Goal: Task Accomplishment & Management: Manage account settings

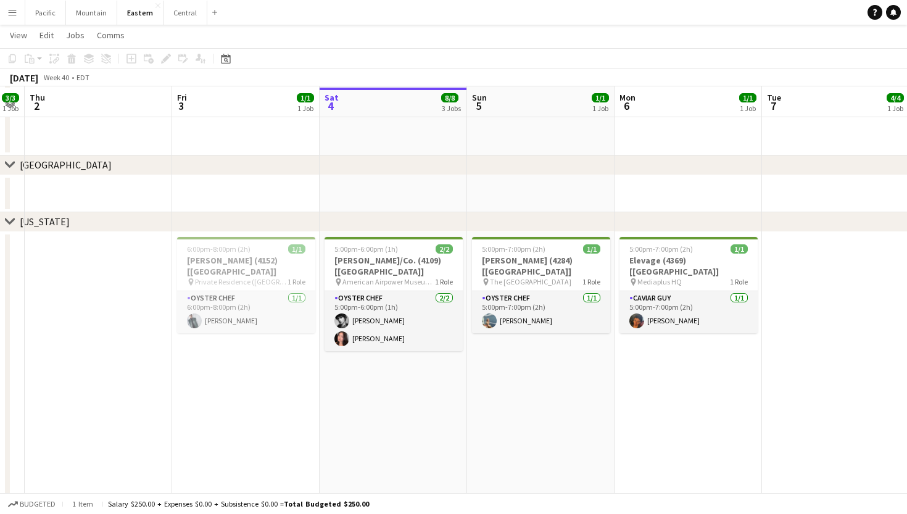
scroll to position [635, 0]
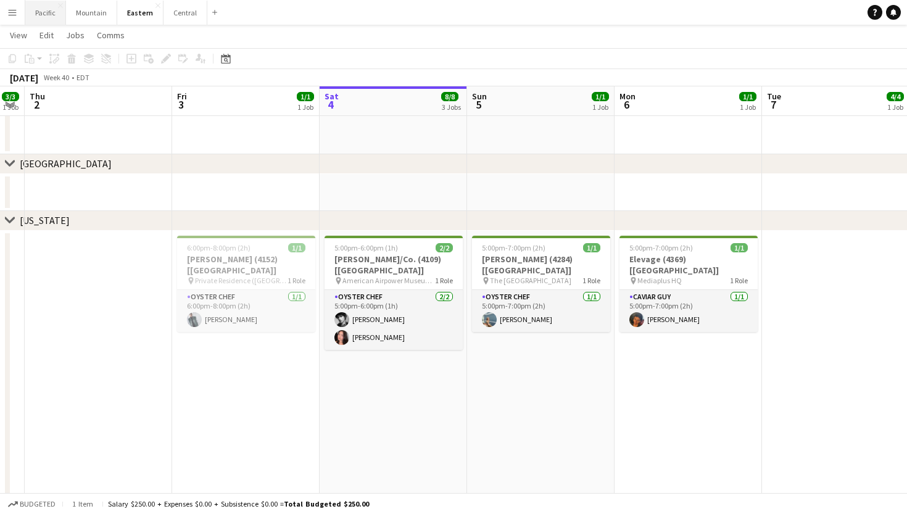
click at [52, 14] on button "Pacific Close" at bounding box center [45, 13] width 41 height 24
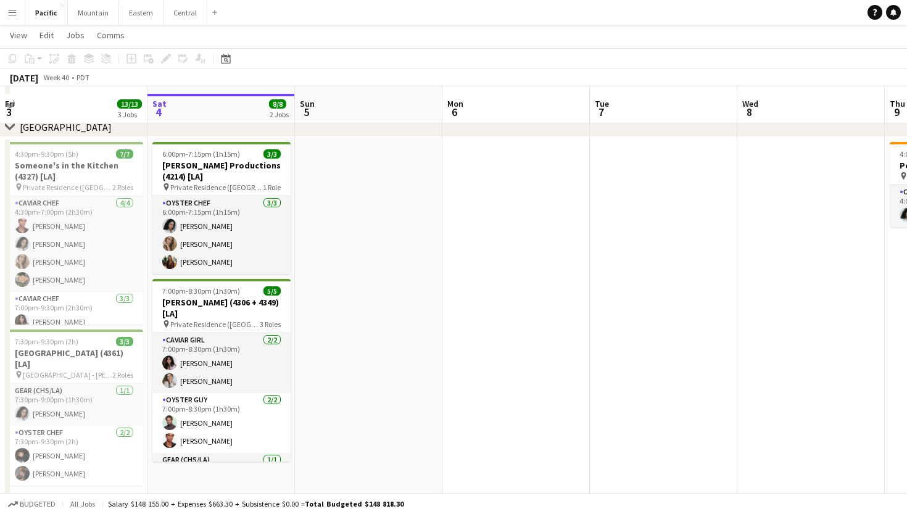
scroll to position [114, 0]
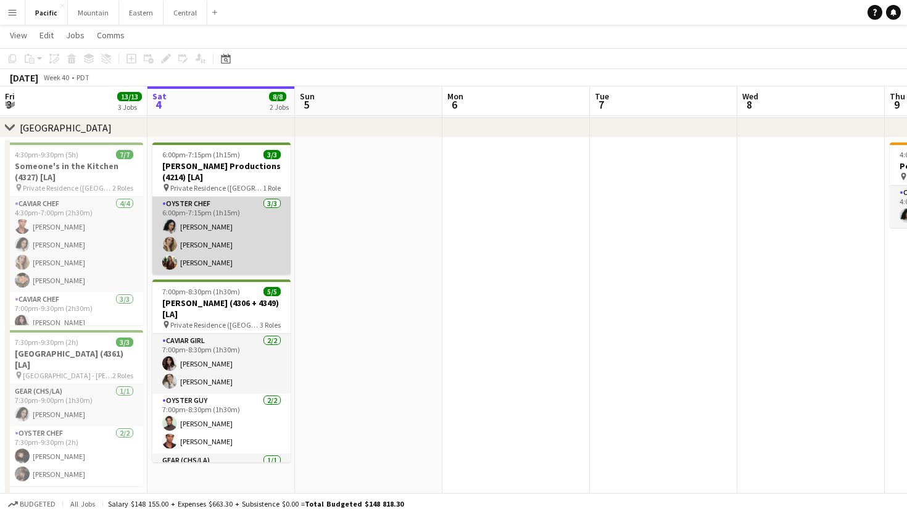
click at [234, 230] on app-card-role "Oyster Chef [DATE] 6:00pm-7:15pm (1h15m) [PERSON_NAME] [PERSON_NAME]" at bounding box center [221, 236] width 138 height 78
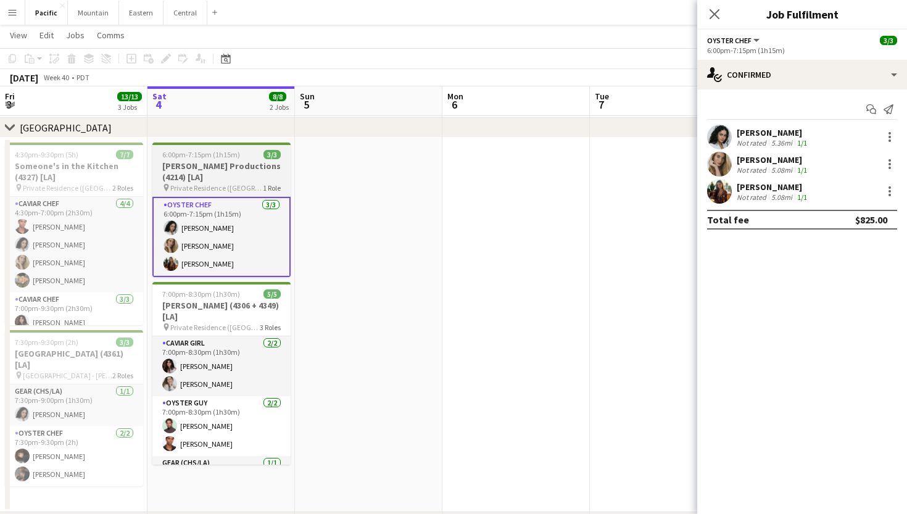
click at [251, 168] on h3 "[PERSON_NAME] Productions (4214) [LA]" at bounding box center [221, 171] width 138 height 22
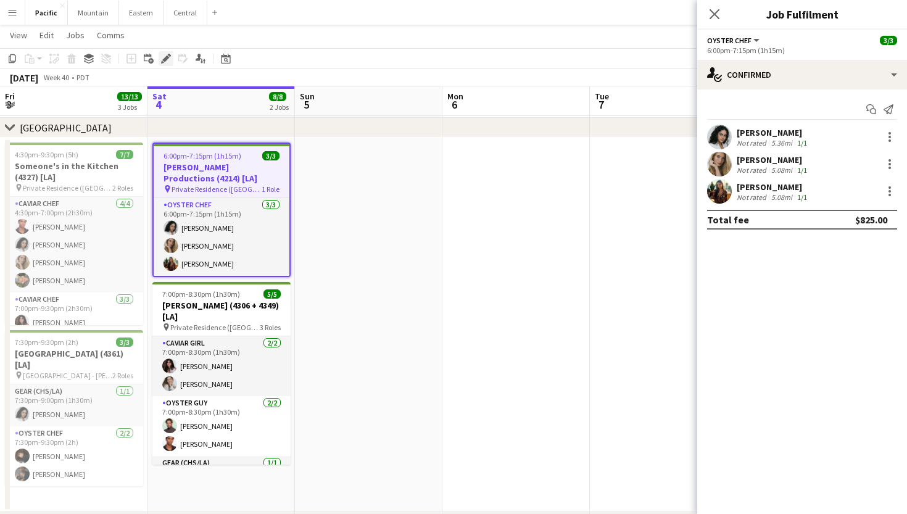
click at [170, 59] on icon "Edit" at bounding box center [166, 59] width 10 height 10
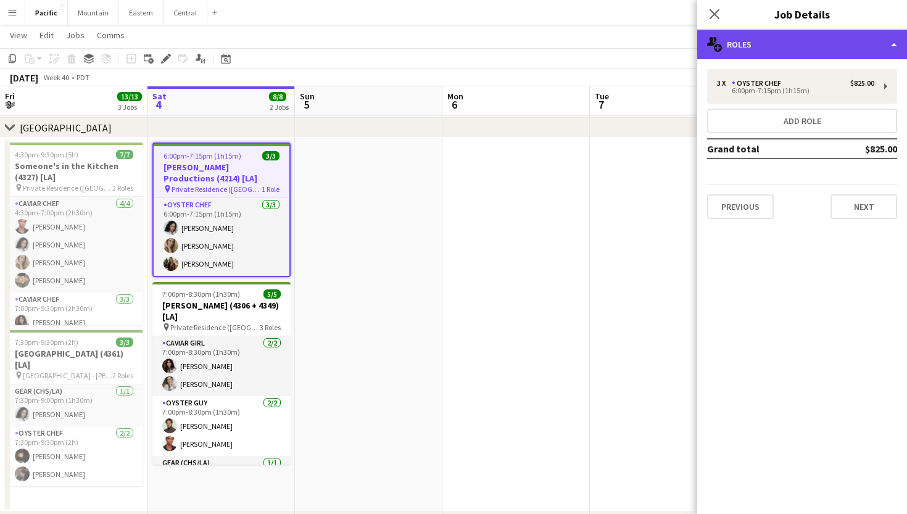
click at [822, 46] on div "multiple-users-add Roles" at bounding box center [802, 45] width 210 height 30
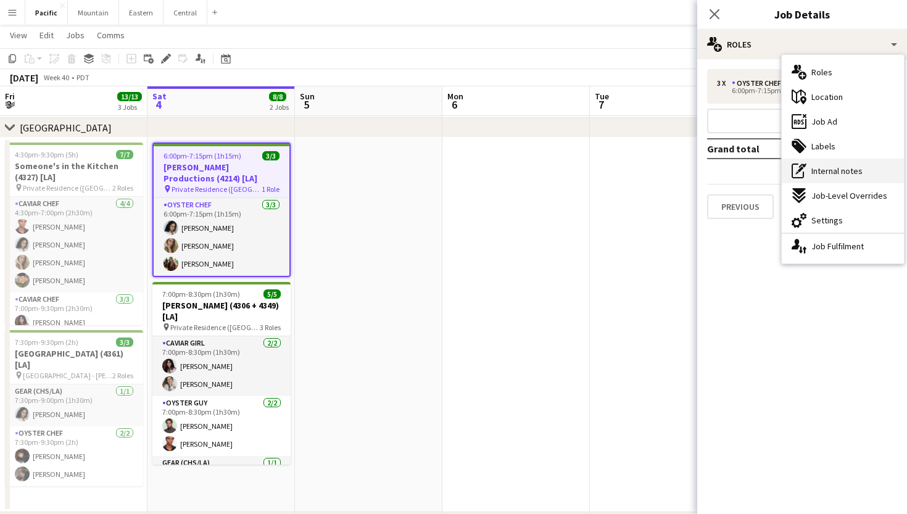
click at [848, 172] on span "Internal notes" at bounding box center [836, 170] width 51 height 11
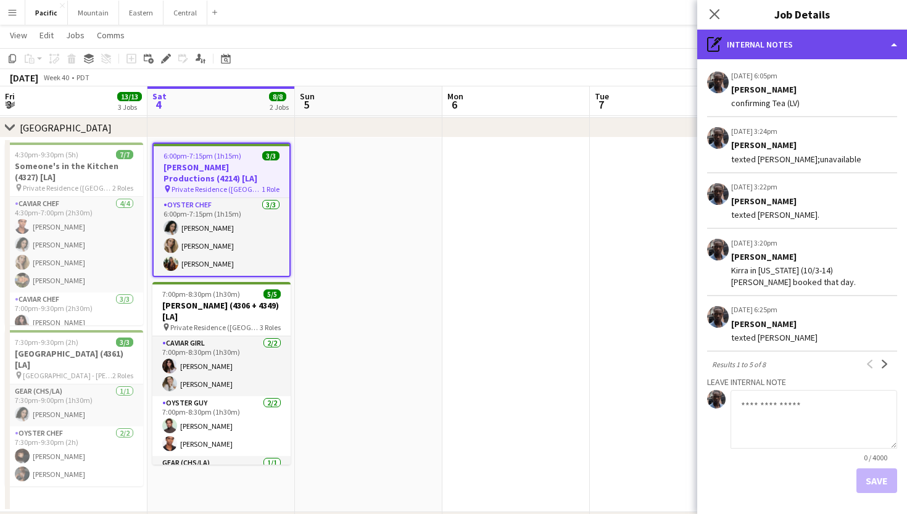
click at [776, 53] on div "pen-write Internal notes" at bounding box center [802, 45] width 210 height 30
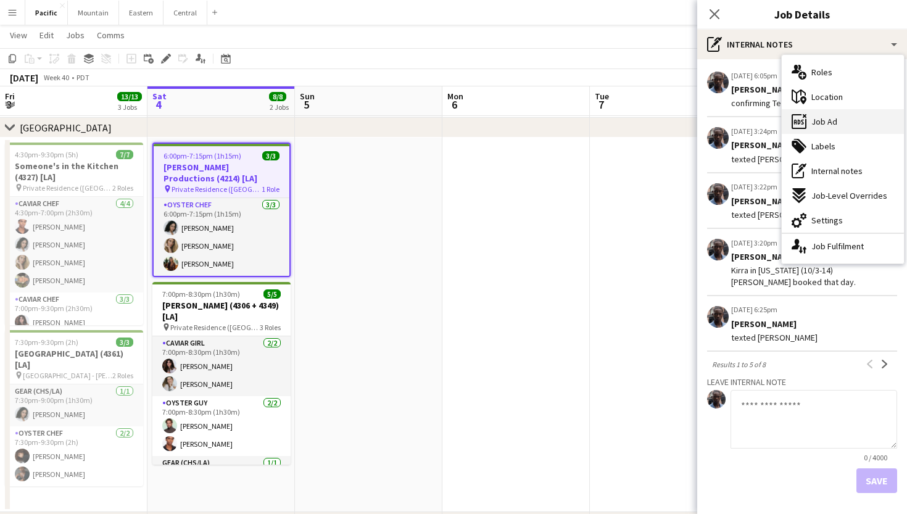
click at [842, 118] on div "ads-window Job Ad" at bounding box center [842, 121] width 122 height 25
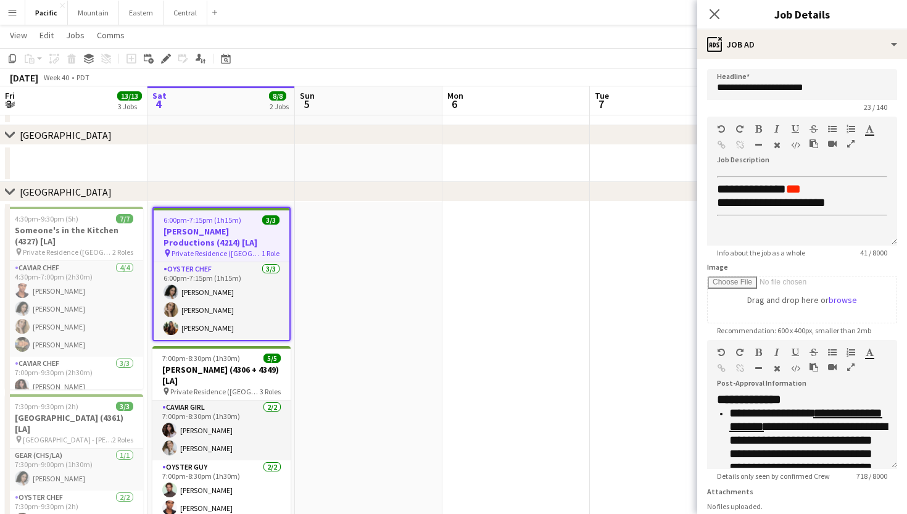
scroll to position [47, 0]
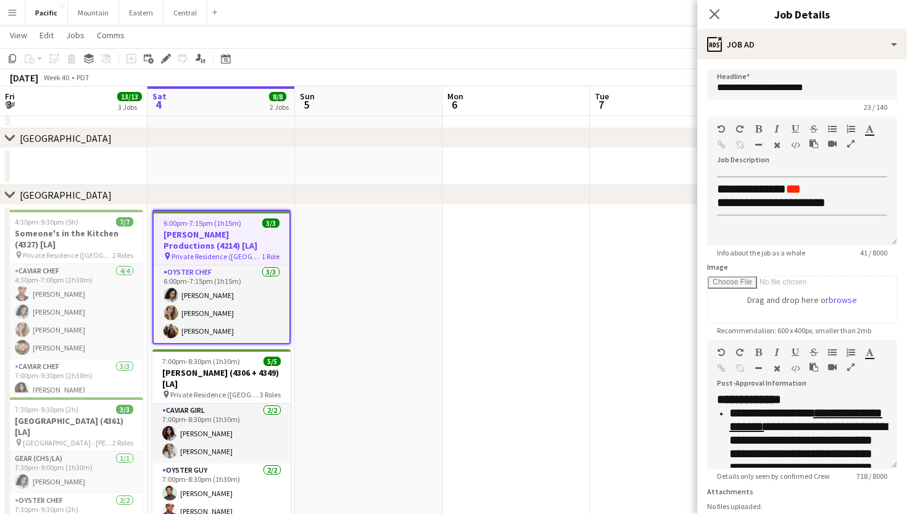
drag, startPoint x: 891, startPoint y: 252, endPoint x: 859, endPoint y: 253, distance: 32.7
click at [859, 253] on span "41 / 8000" at bounding box center [873, 252] width 47 height 9
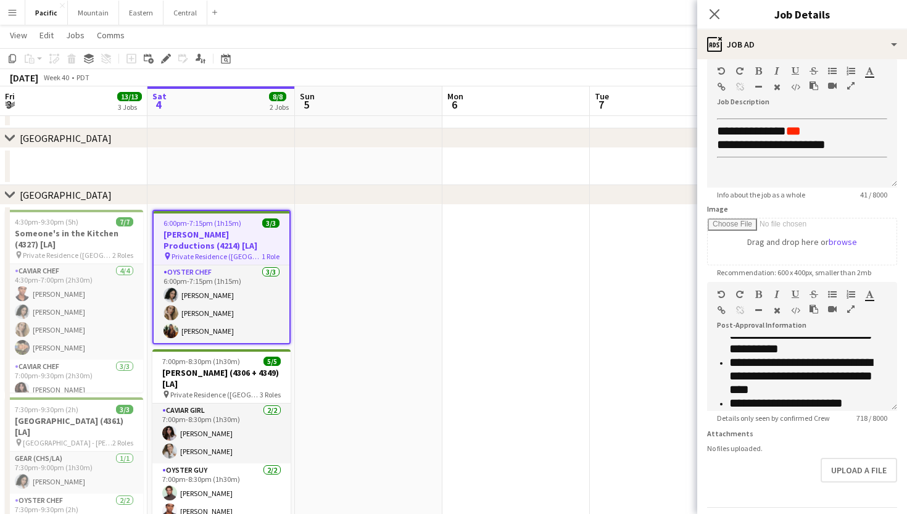
scroll to position [61, 0]
